Goal: Share content

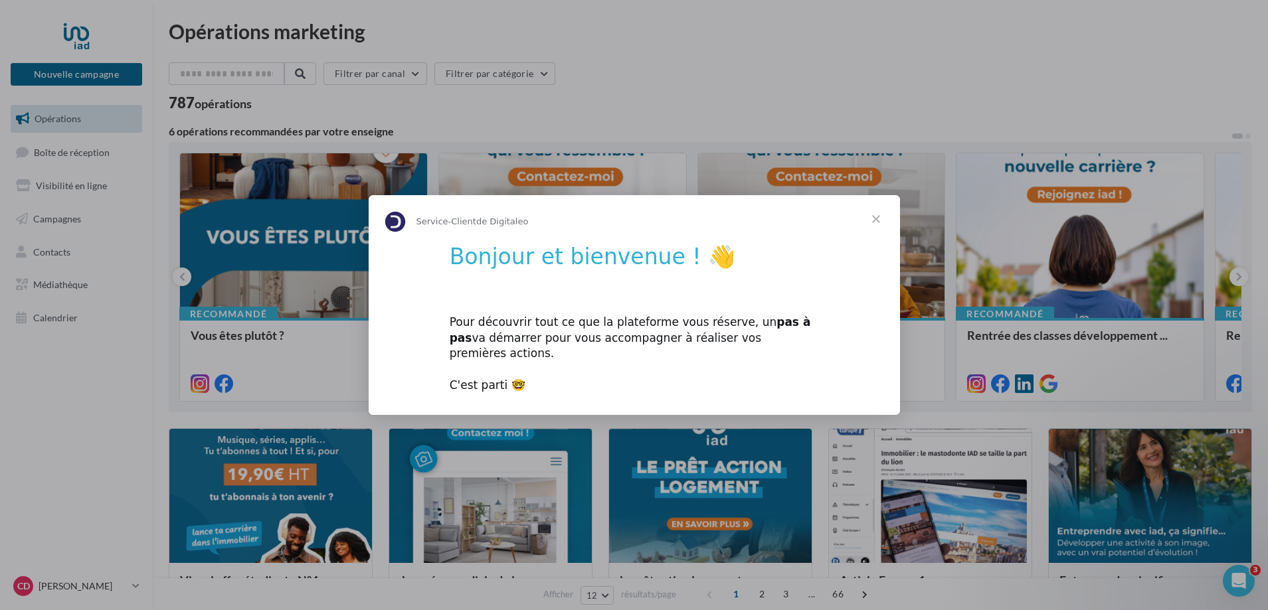
click at [873, 225] on span "Fermer" at bounding box center [876, 219] width 48 height 48
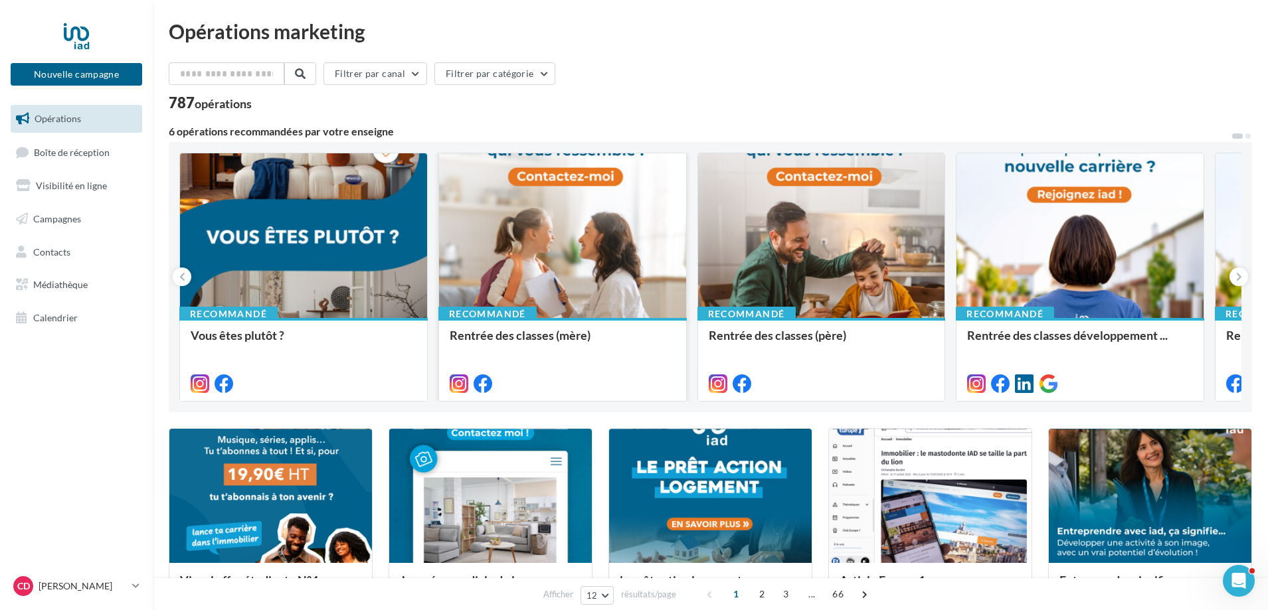
click at [635, 267] on div at bounding box center [562, 236] width 247 height 166
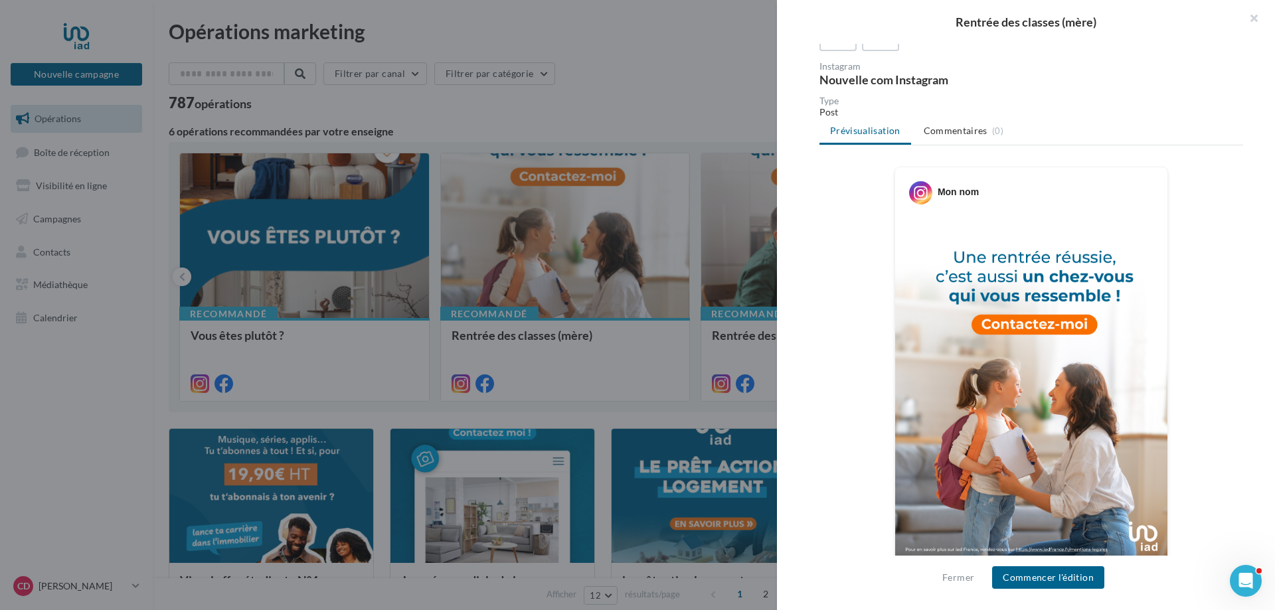
scroll to position [133, 0]
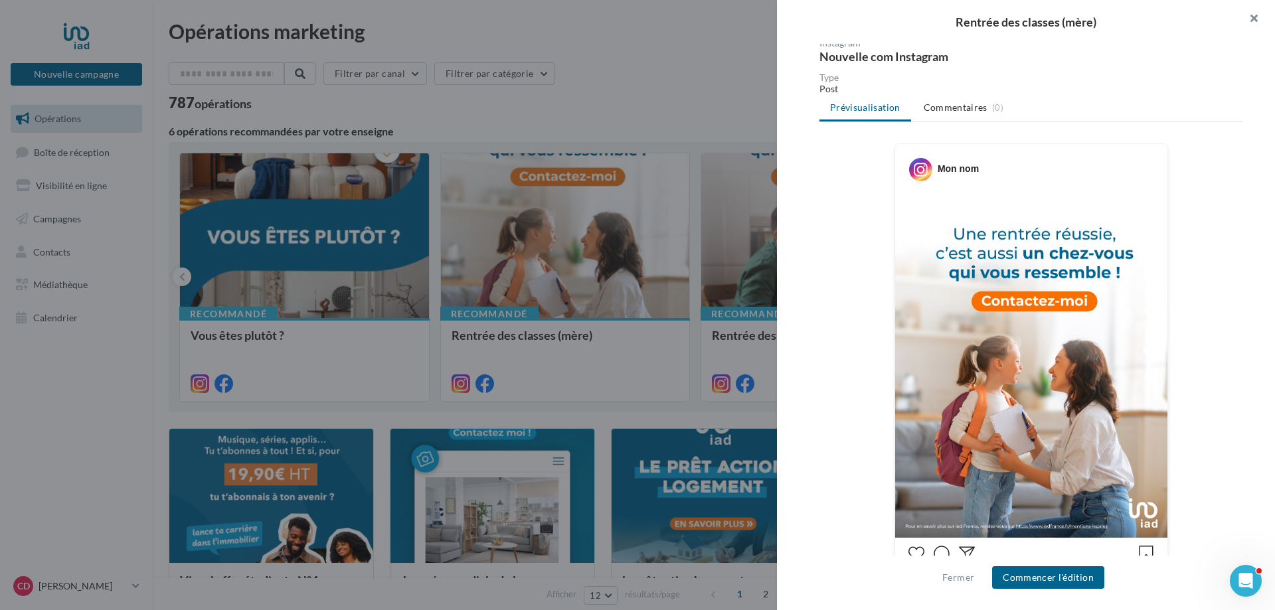
click at [1256, 13] on button "button" at bounding box center [1248, 20] width 53 height 40
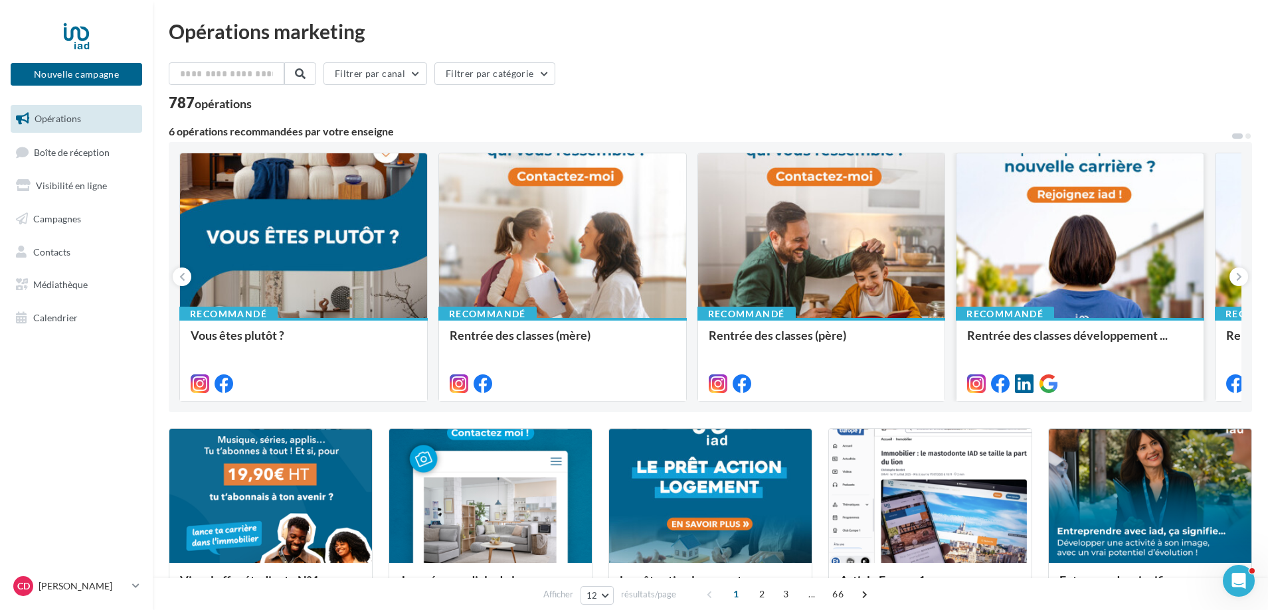
click at [1078, 225] on div at bounding box center [1079, 236] width 247 height 166
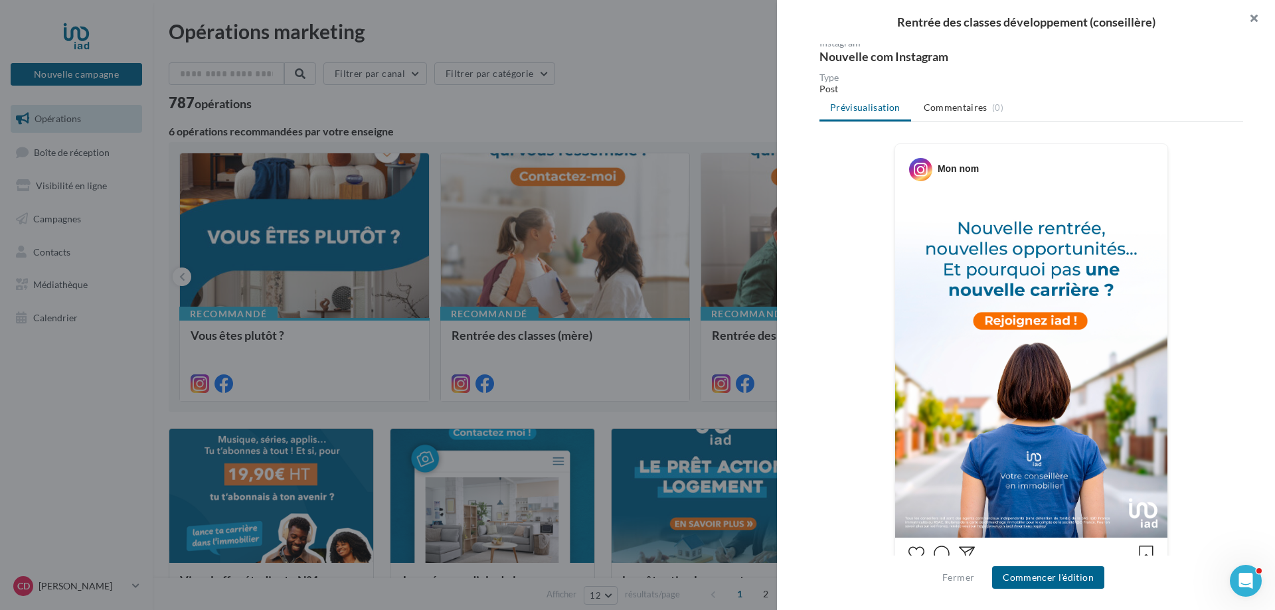
click at [1254, 17] on button "button" at bounding box center [1248, 20] width 53 height 40
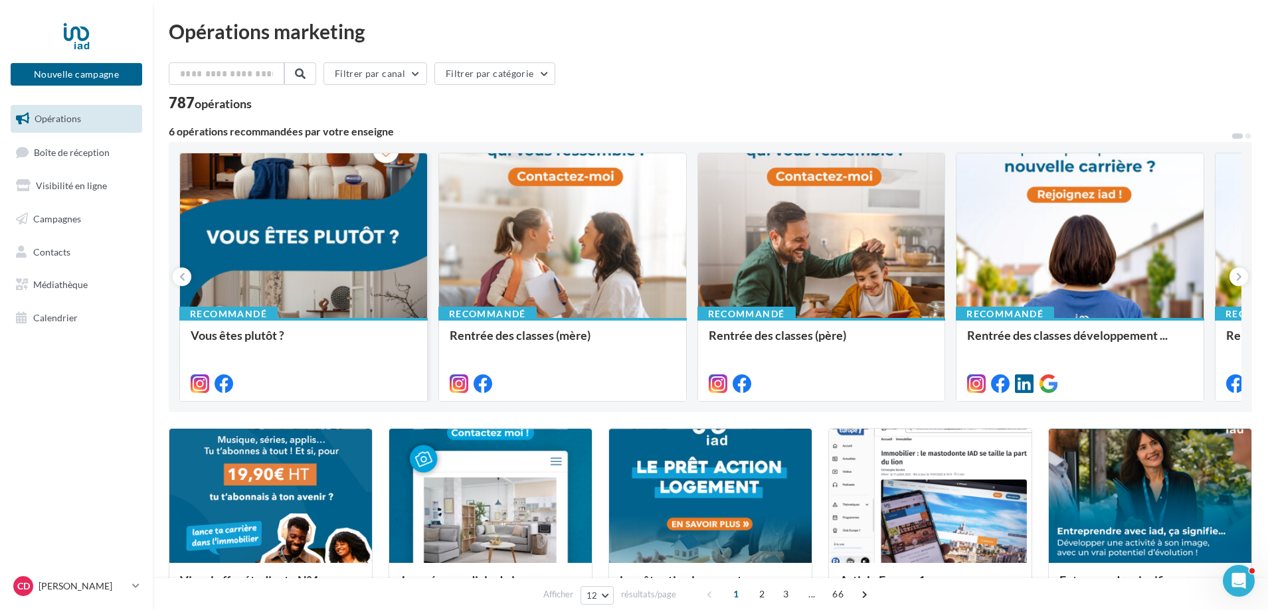
click at [352, 247] on div at bounding box center [303, 236] width 247 height 166
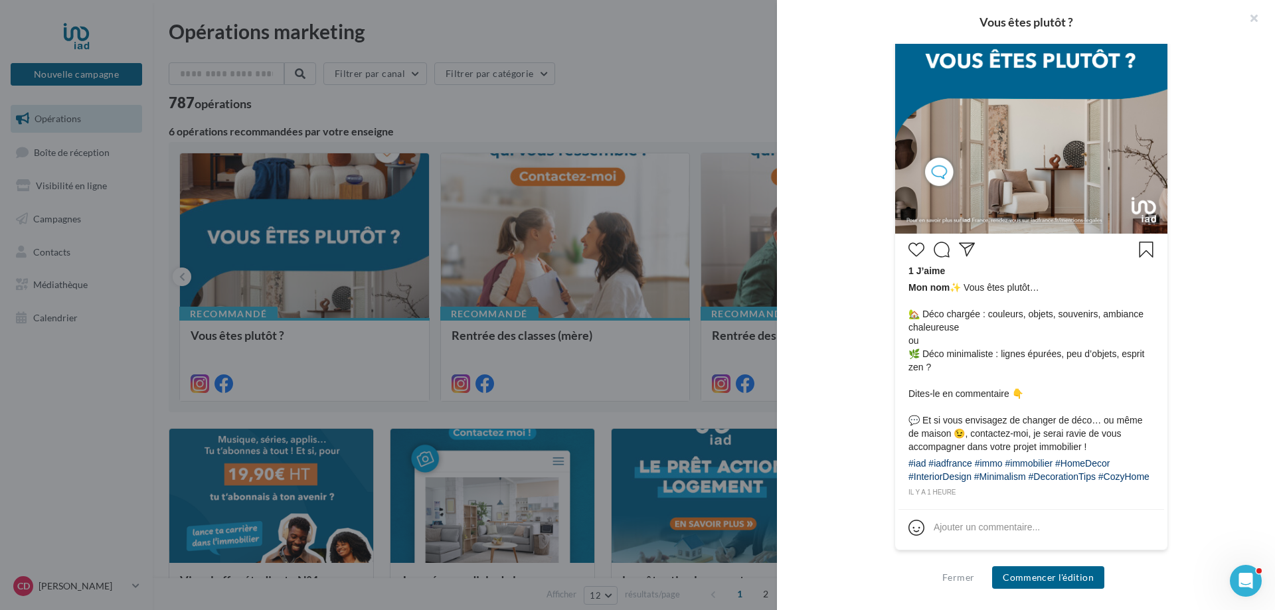
scroll to position [451, 0]
drag, startPoint x: 908, startPoint y: 298, endPoint x: 926, endPoint y: 306, distance: 19.6
click at [926, 306] on span "Mon nom ✨ Vous êtes plutôt… 🏡 Déco chargée : couleurs, objets, souvenirs, ambia…" at bounding box center [1031, 367] width 246 height 173
drag, startPoint x: 953, startPoint y: 273, endPoint x: 992, endPoint y: 473, distance: 203.7
click at [992, 473] on div "1 J’aime Mon nom ✨ Vous êtes plutôt… 🏡 Déco chargée : couleurs, objets, souveni…" at bounding box center [1032, 368] width 266 height 262
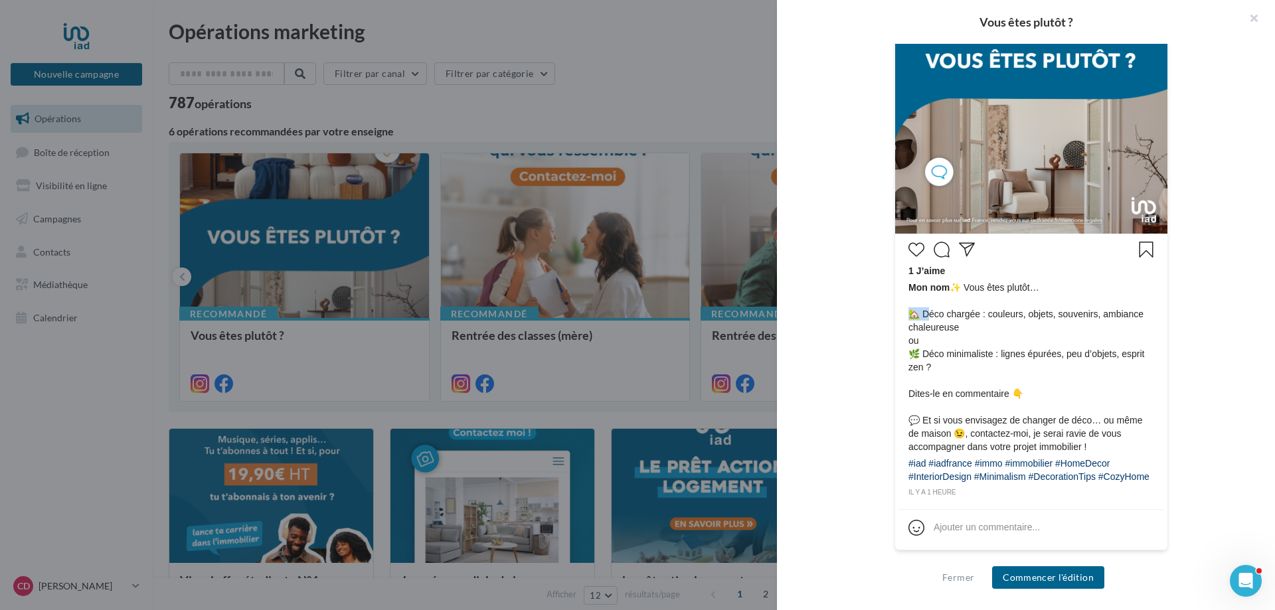
copy div "✨ Vous êtes plutôt… 🏡 Déco chargée : couleurs, objets, souvenirs, ambiance chal…"
click at [1247, 16] on button "button" at bounding box center [1248, 20] width 53 height 40
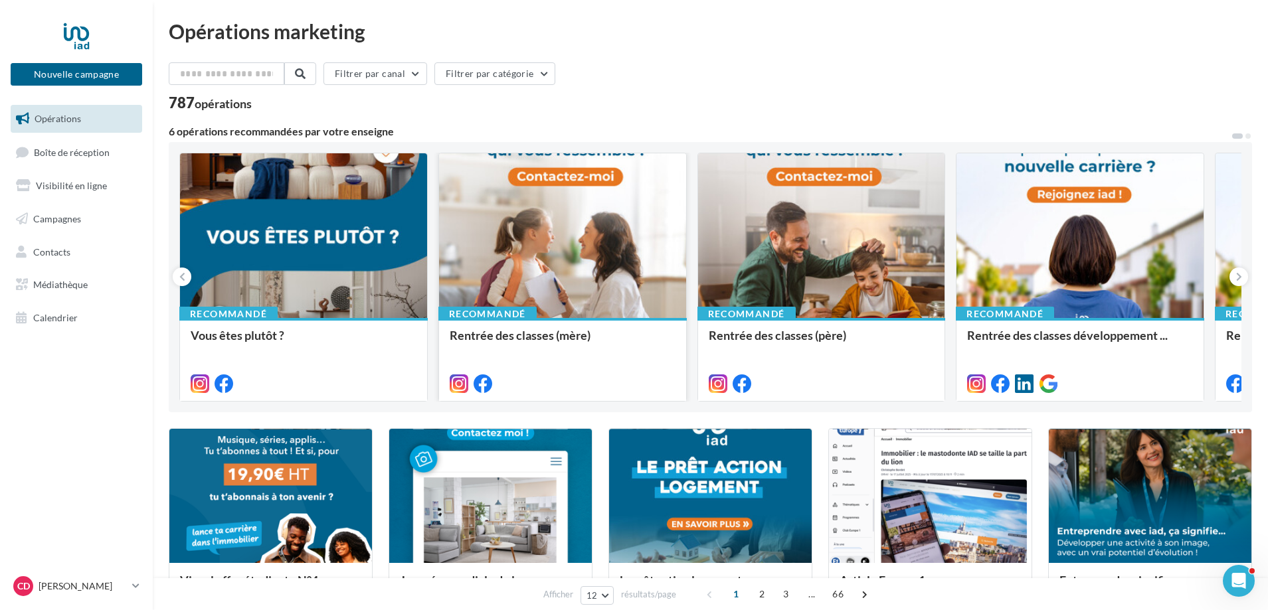
click at [594, 232] on div at bounding box center [562, 236] width 247 height 166
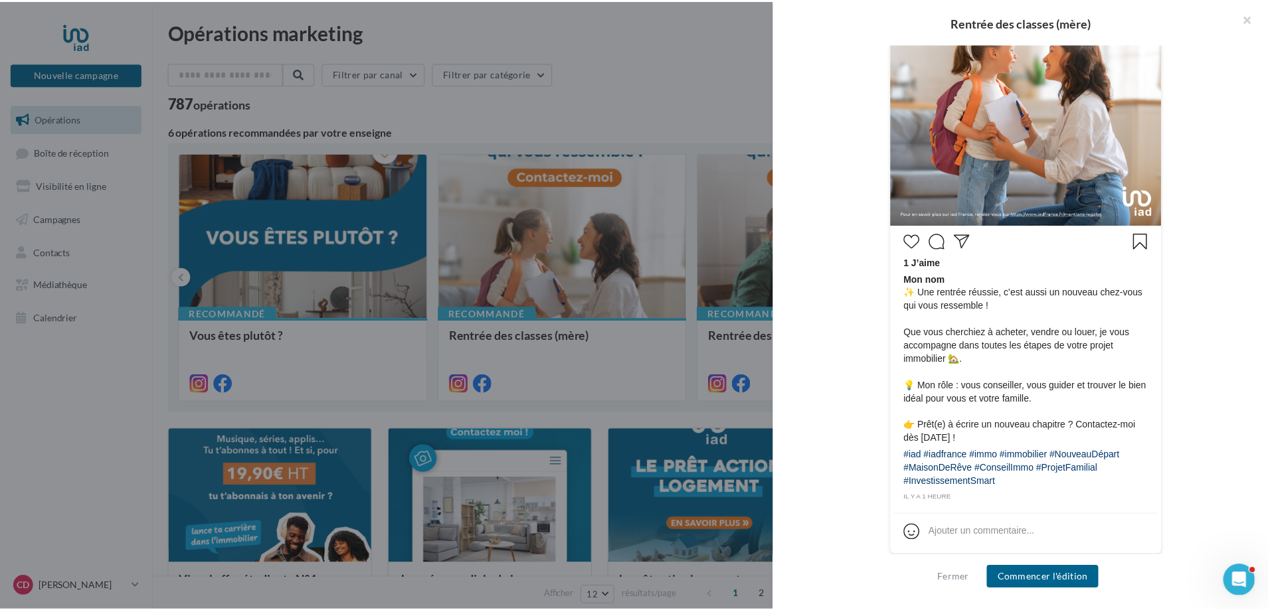
scroll to position [450, 0]
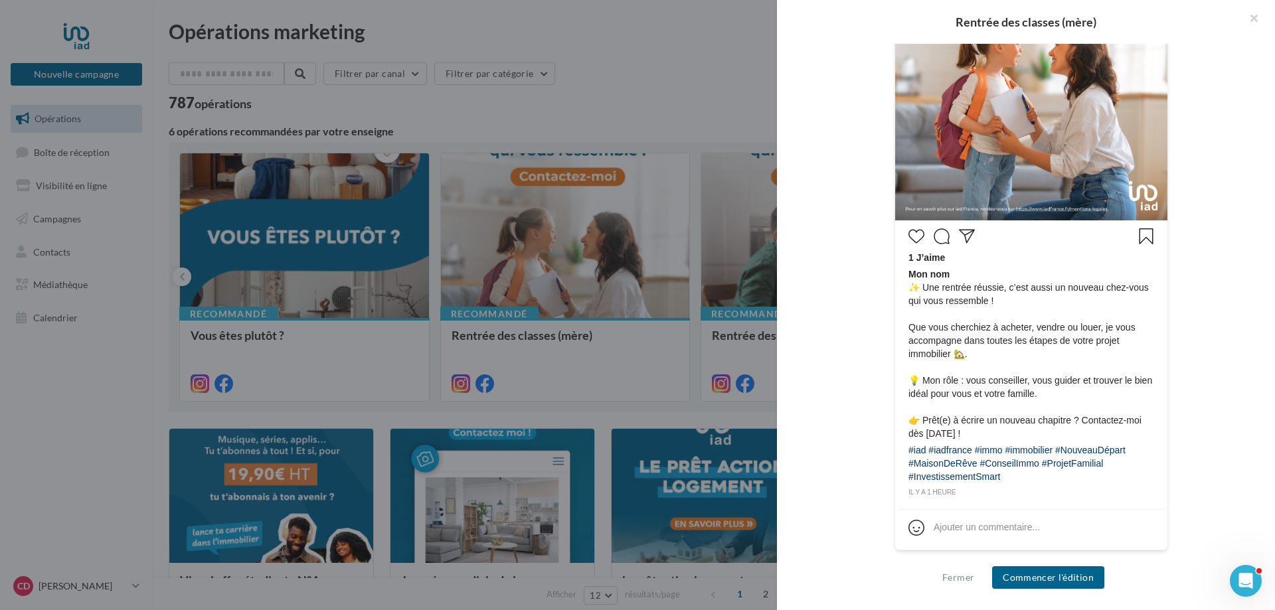
drag, startPoint x: 908, startPoint y: 287, endPoint x: 1035, endPoint y: 474, distance: 226.2
click at [1035, 474] on div "1 J’aime Mon nom ✨ Une rentrée réussie, c’est aussi un nouveau chez-vous qui vo…" at bounding box center [1032, 361] width 266 height 275
copy div "✨ Une rentrée réussie, c’est aussi un nouveau chez-vous qui vous ressemble ! Qu…"
click at [1252, 15] on button "button" at bounding box center [1248, 20] width 53 height 40
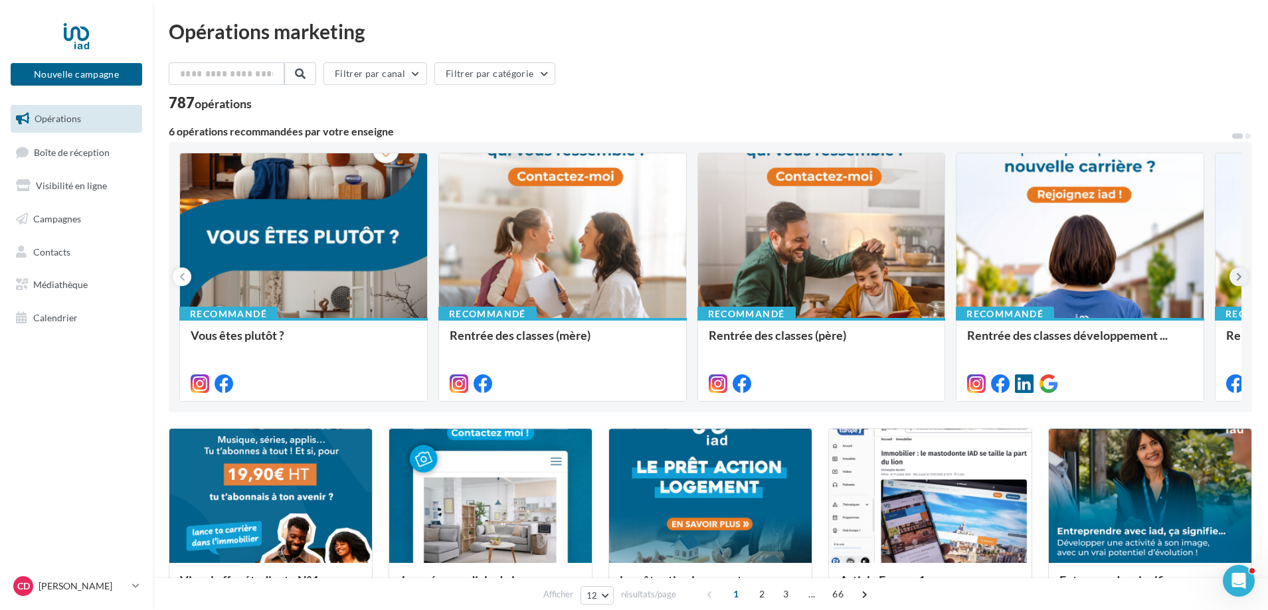
click at [1239, 276] on icon at bounding box center [1239, 276] width 6 height 13
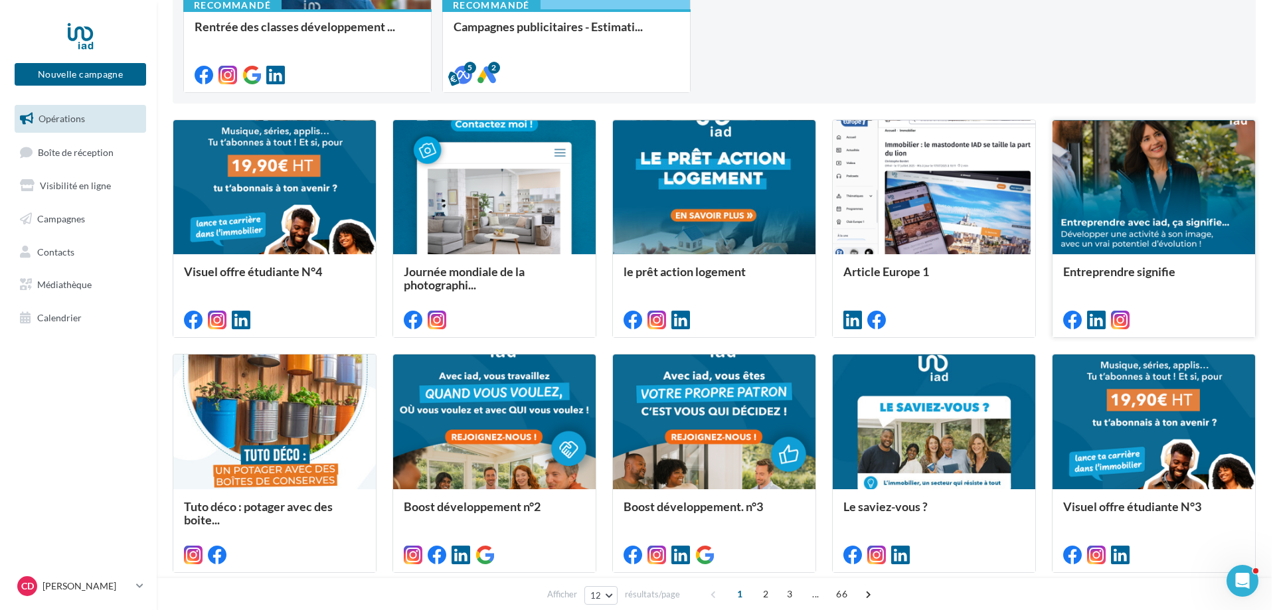
scroll to position [332, 0]
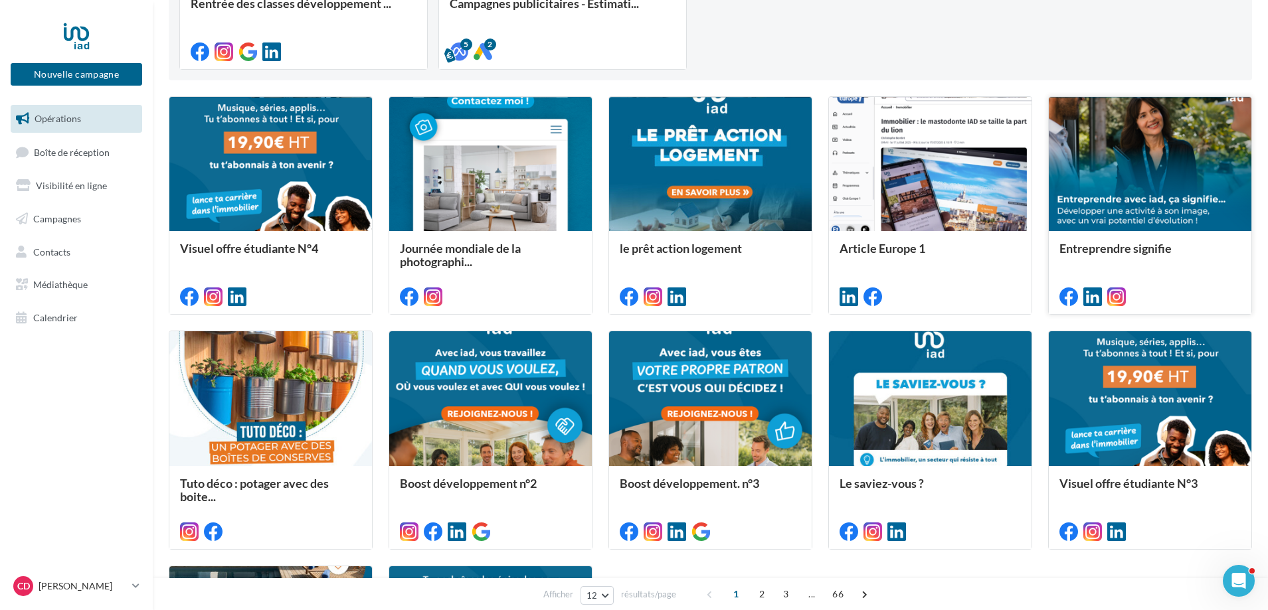
click at [1156, 174] on div at bounding box center [1150, 165] width 203 height 136
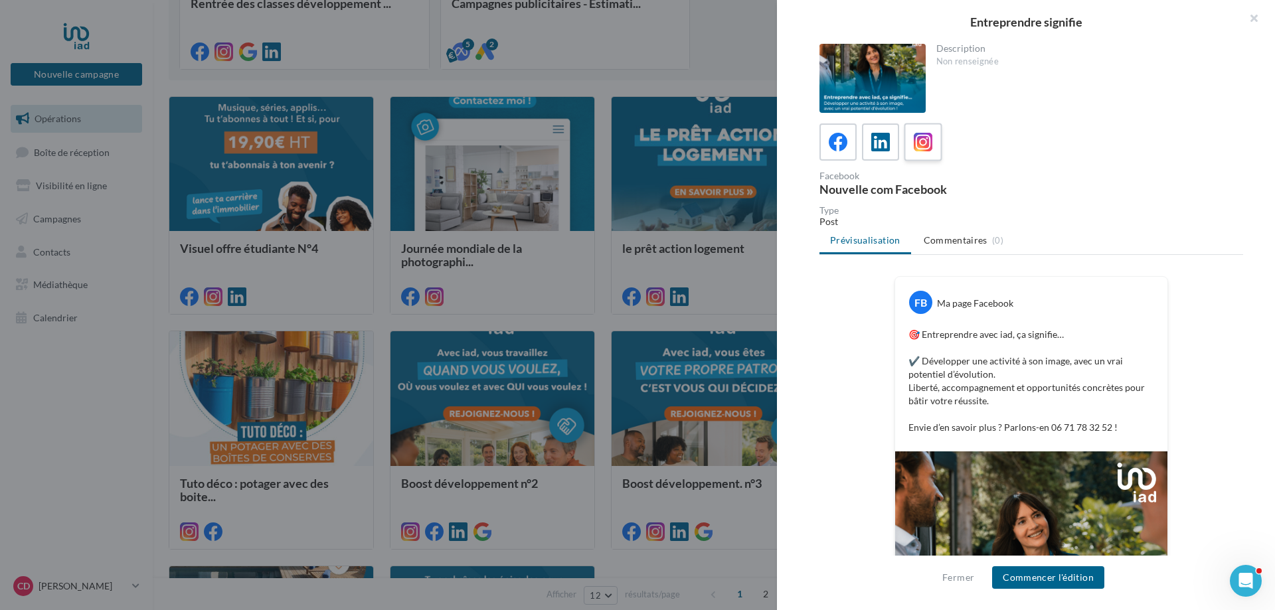
click at [932, 145] on div at bounding box center [923, 142] width 25 height 25
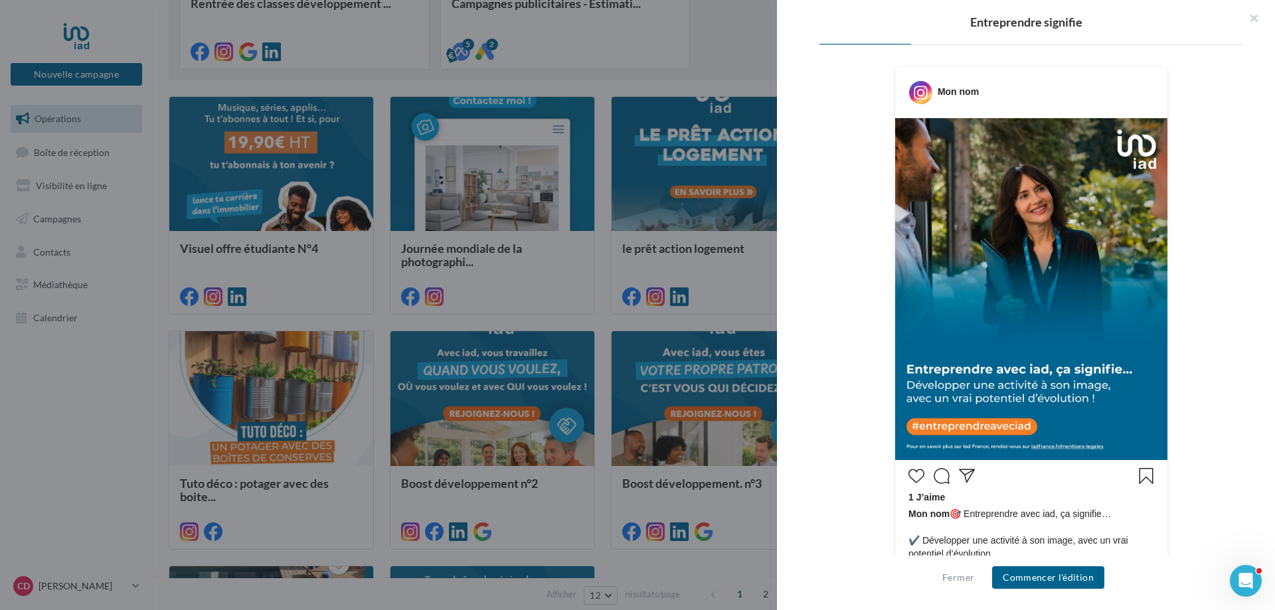
scroll to position [51, 0]
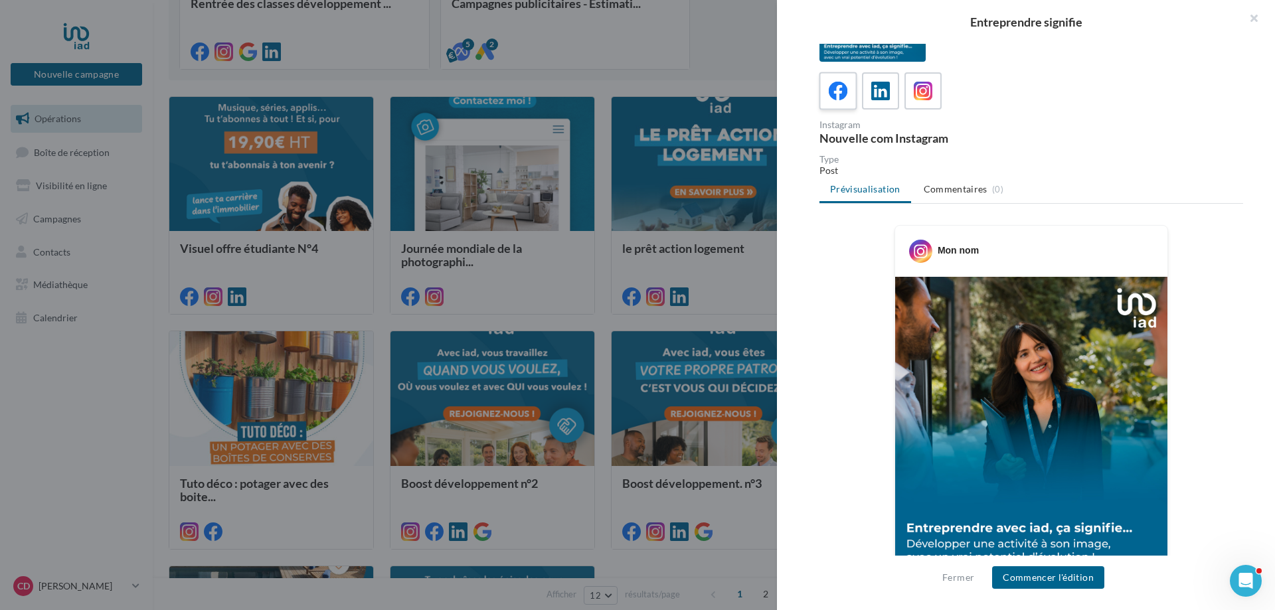
click at [843, 89] on icon at bounding box center [838, 91] width 19 height 19
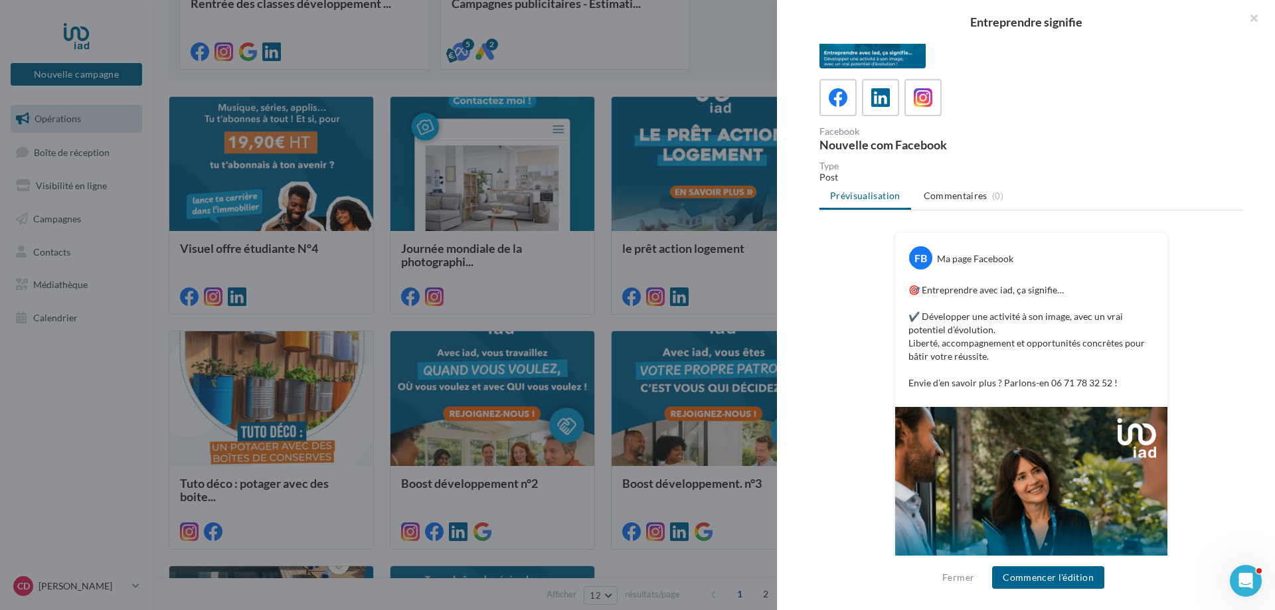
scroll to position [41, 0]
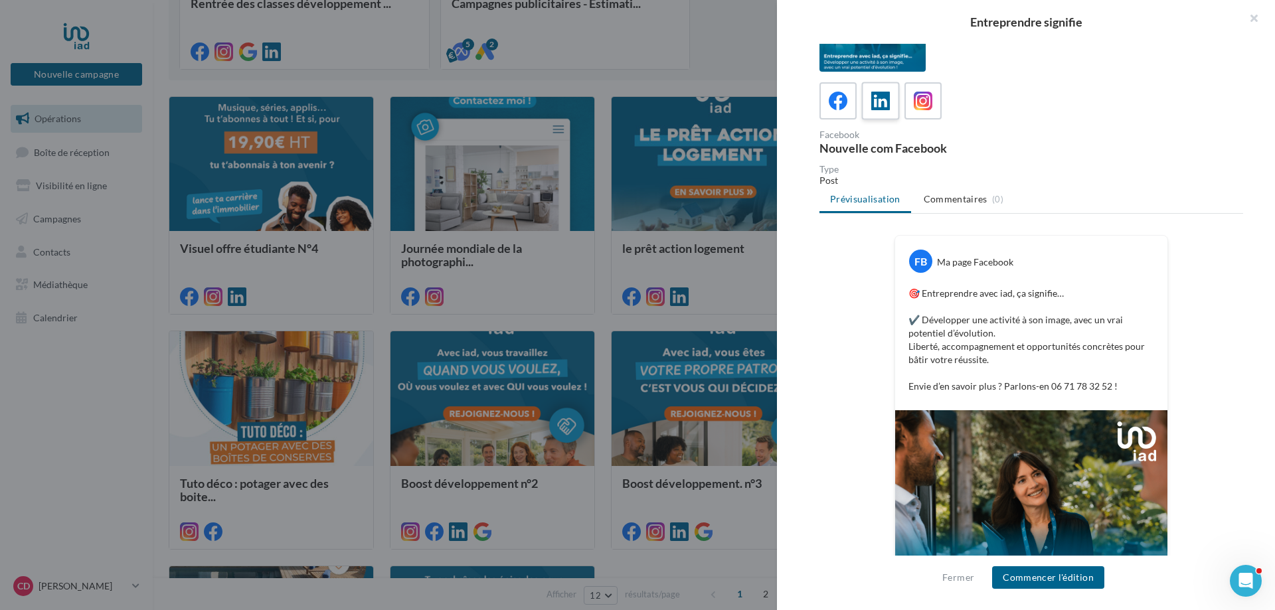
click at [883, 99] on icon at bounding box center [880, 101] width 19 height 19
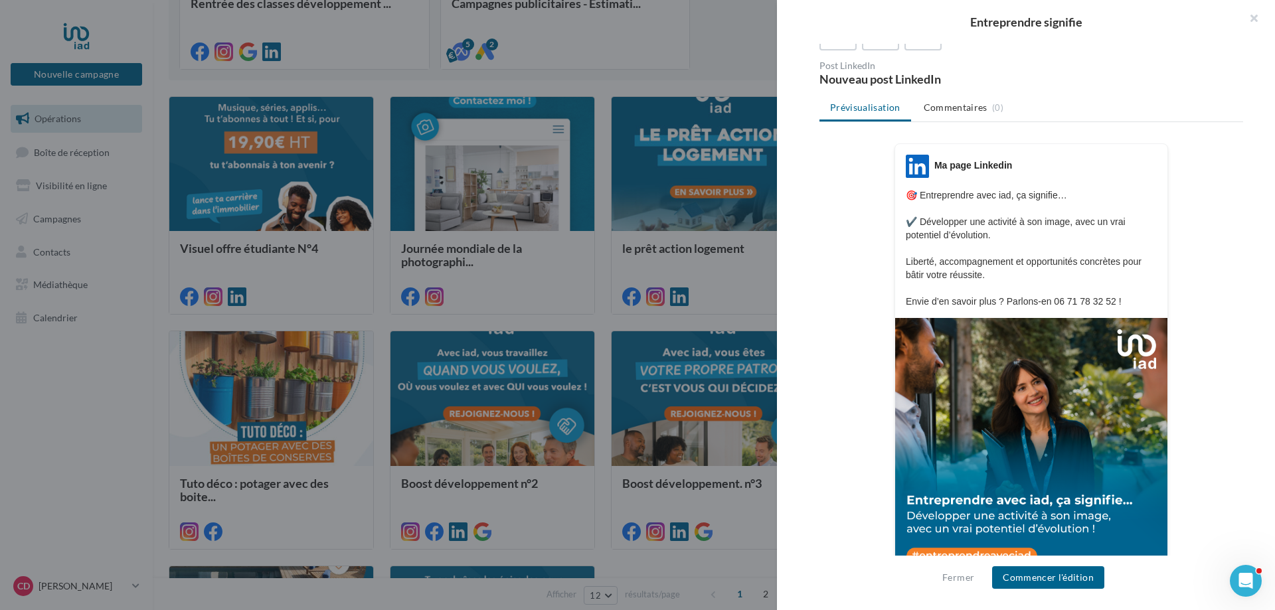
scroll to position [187, 0]
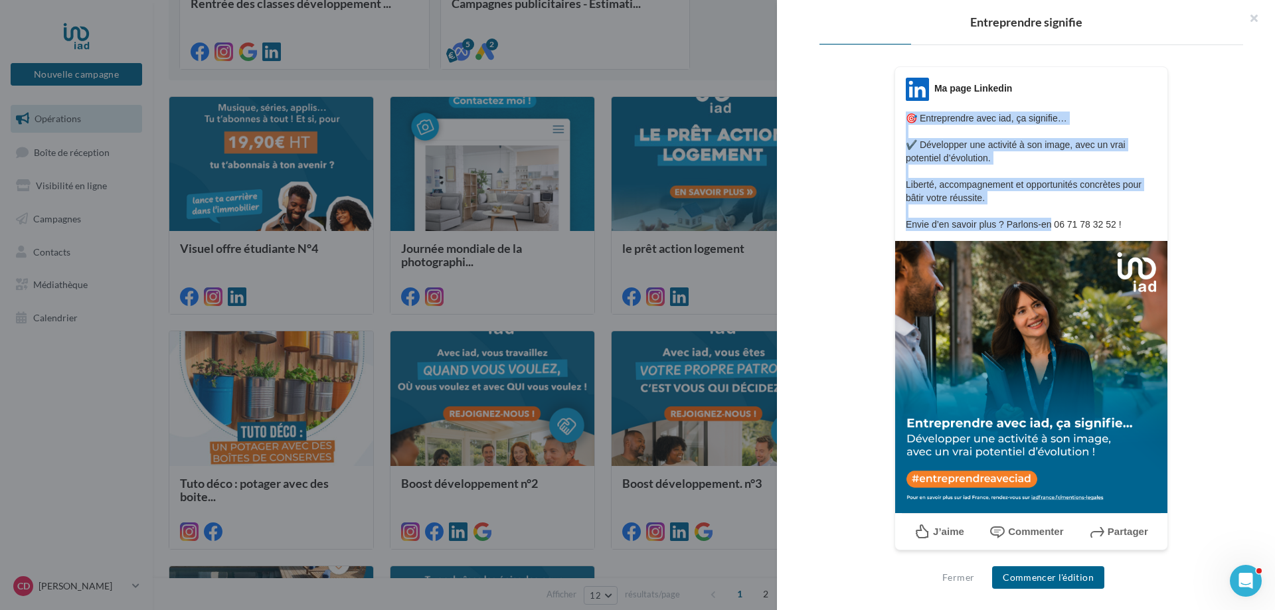
drag, startPoint x: 901, startPoint y: 118, endPoint x: 1047, endPoint y: 227, distance: 182.6
click at [1047, 227] on div "LinkedIn Ma page Linkedin 🎯 Entreprendre avec iad, ça signifie… ✔️ Développer u…" at bounding box center [1031, 154] width 272 height 153
copy p "🎯 Entreprendre avec iad, ça signifie… ✔️ Développer une activité à son image, a…"
